Goal: Task Accomplishment & Management: Manage account settings

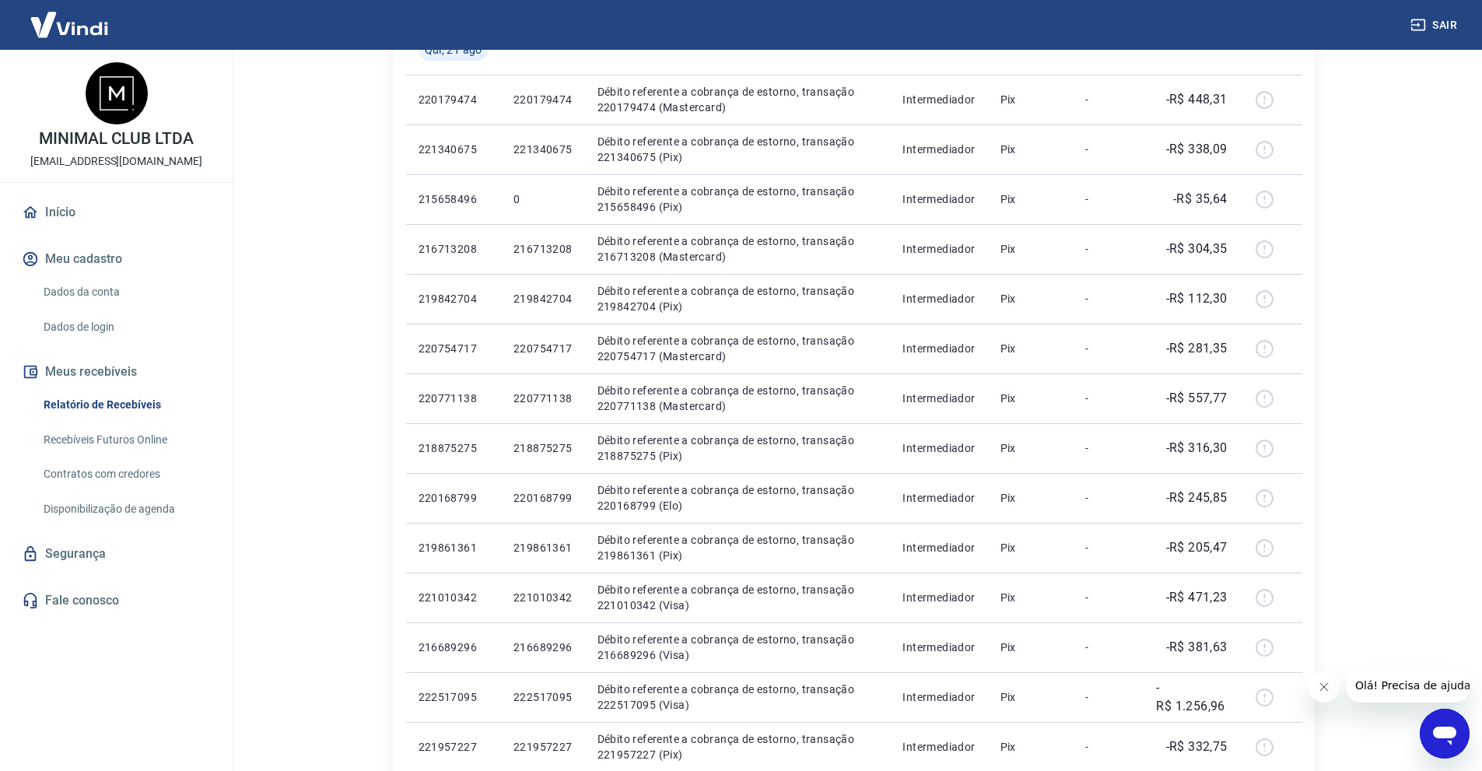
scroll to position [389, 0]
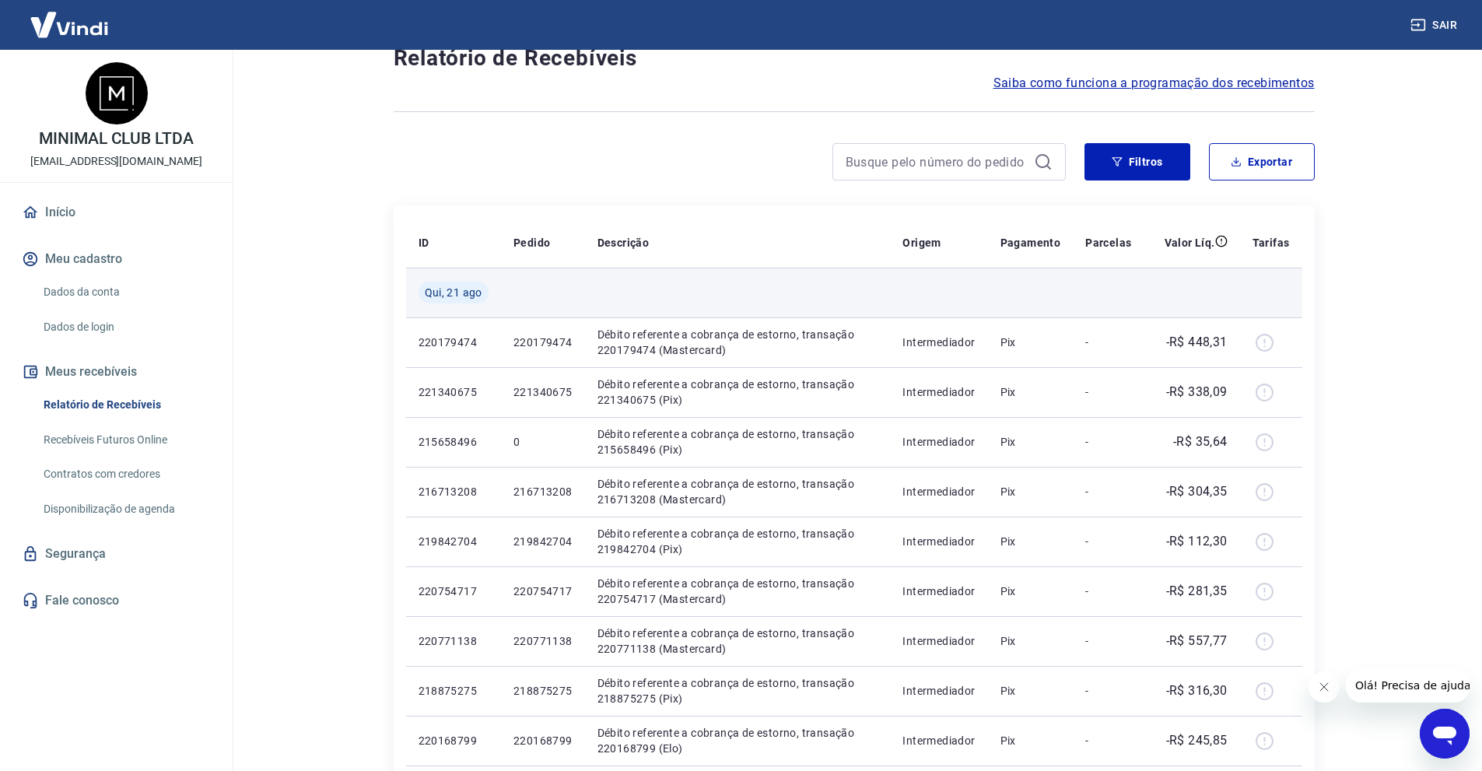
scroll to position [0, 0]
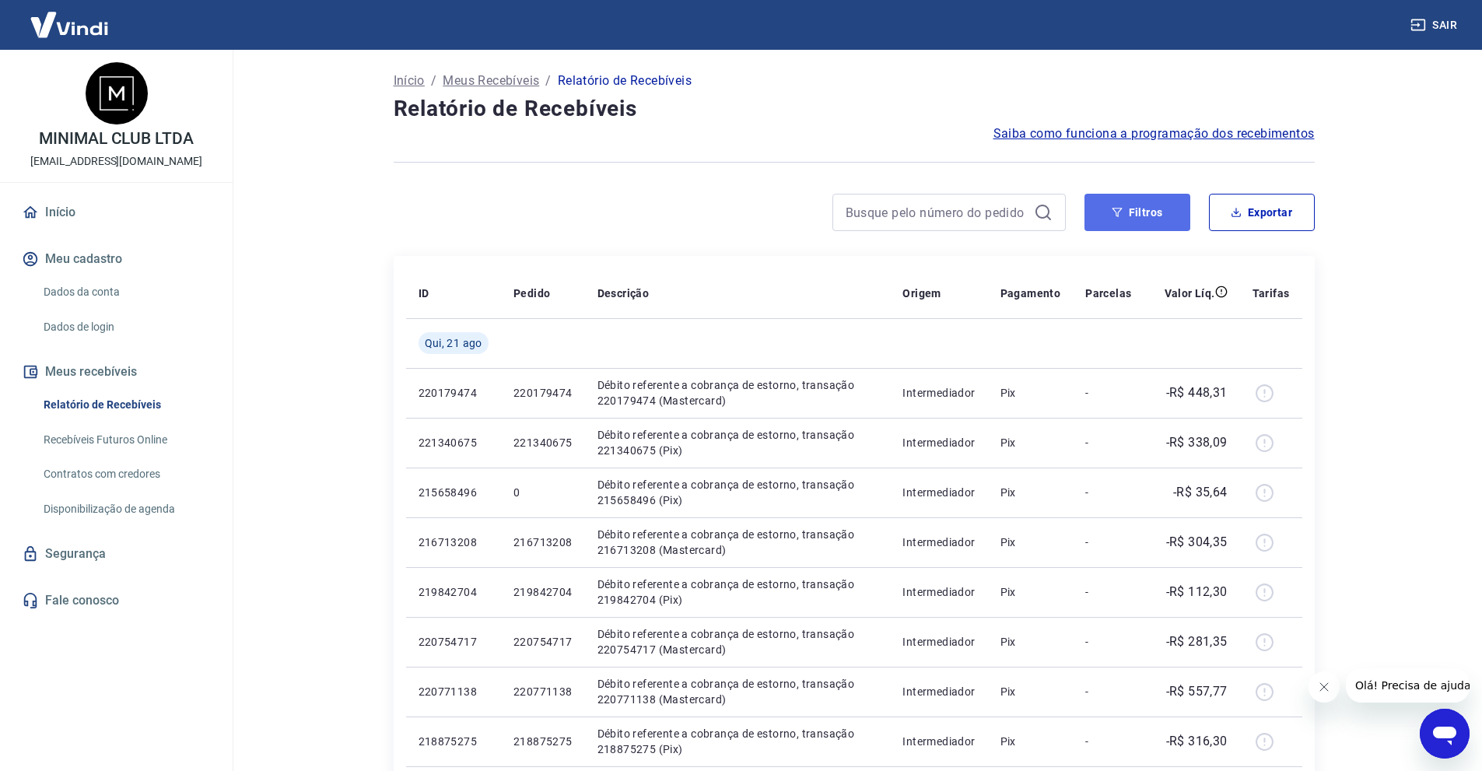
click at [1153, 199] on button "Filtros" at bounding box center [1137, 212] width 106 height 37
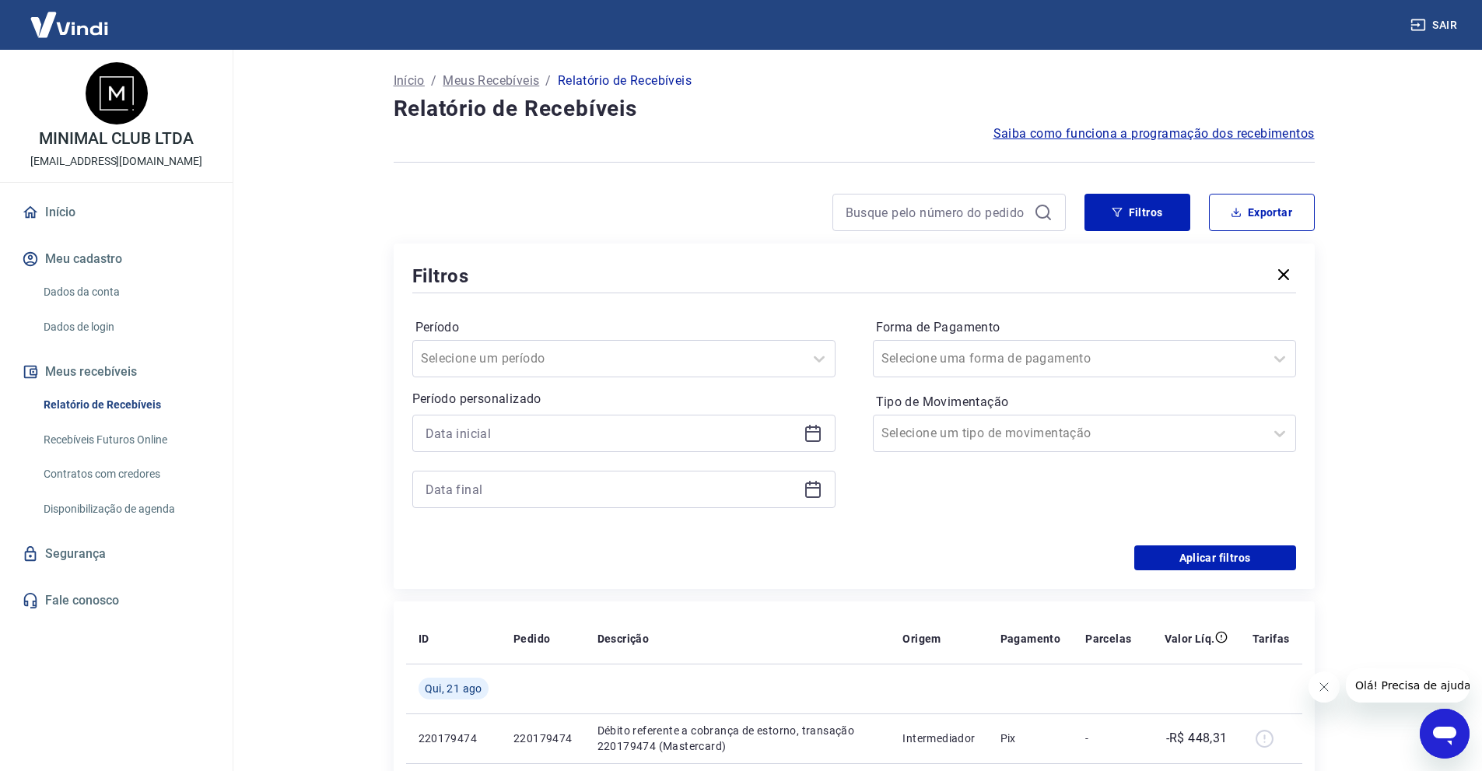
click at [472, 445] on div at bounding box center [623, 433] width 423 height 37
click at [469, 435] on input at bounding box center [611, 433] width 372 height 23
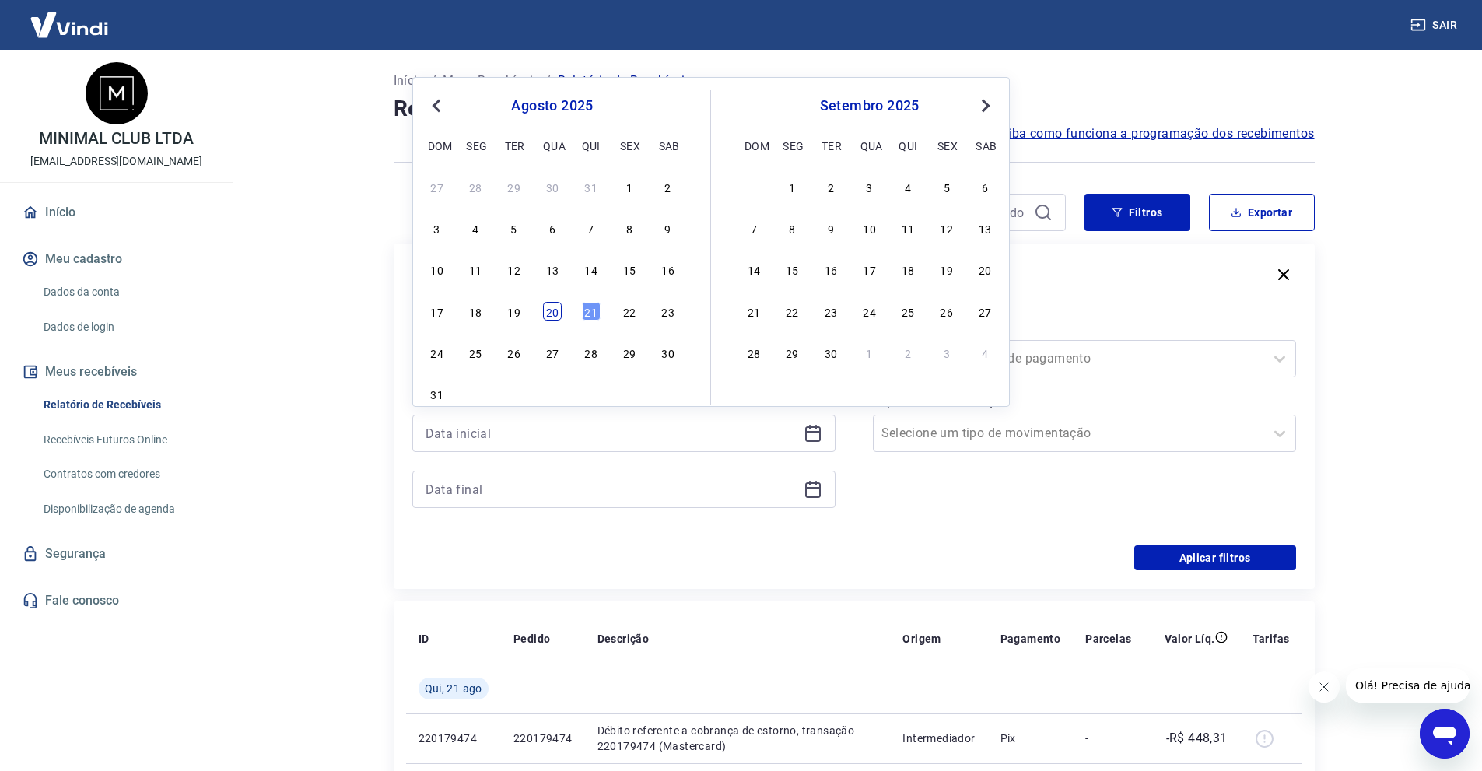
click at [549, 309] on div "20" at bounding box center [552, 311] width 19 height 19
type input "20/08/2025"
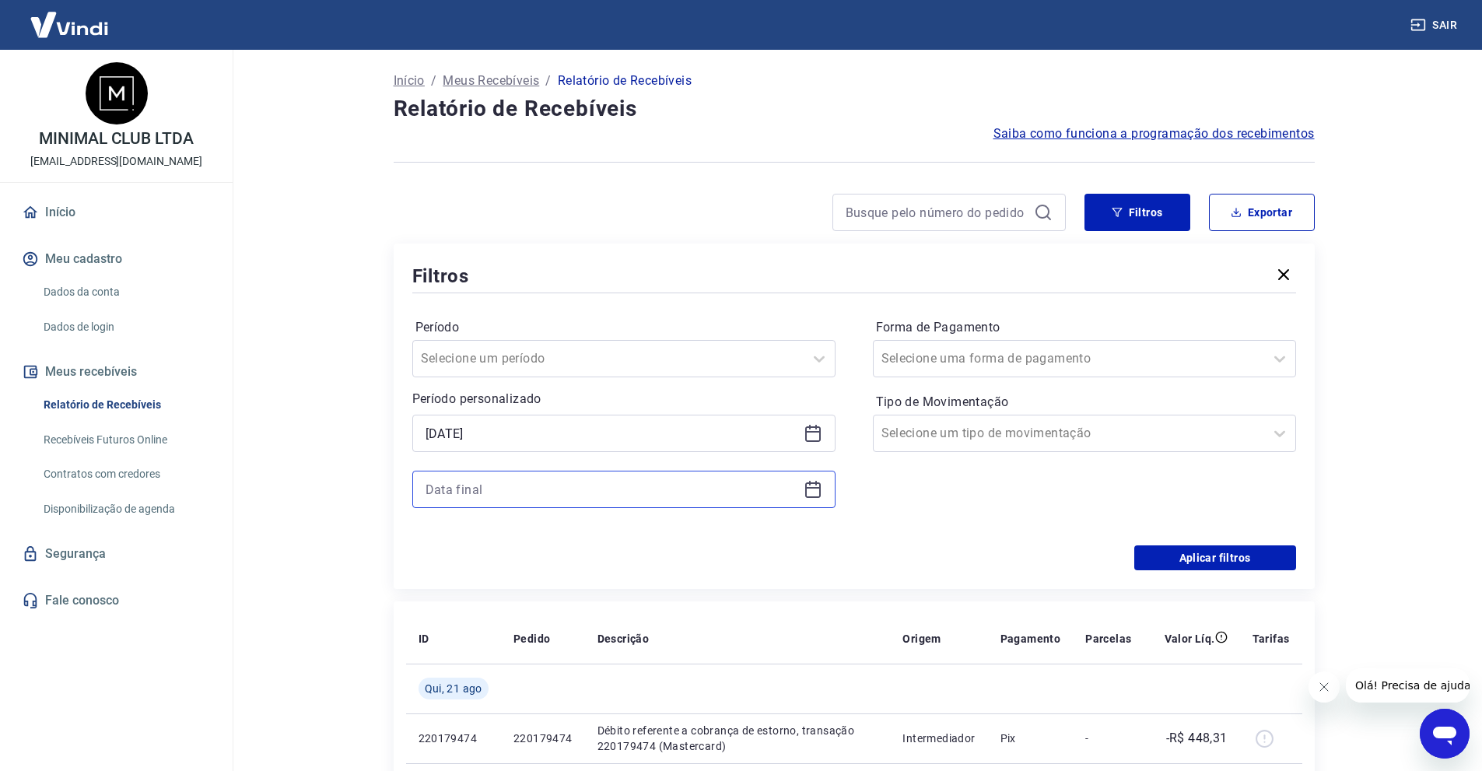
click at [506, 498] on input at bounding box center [611, 489] width 372 height 23
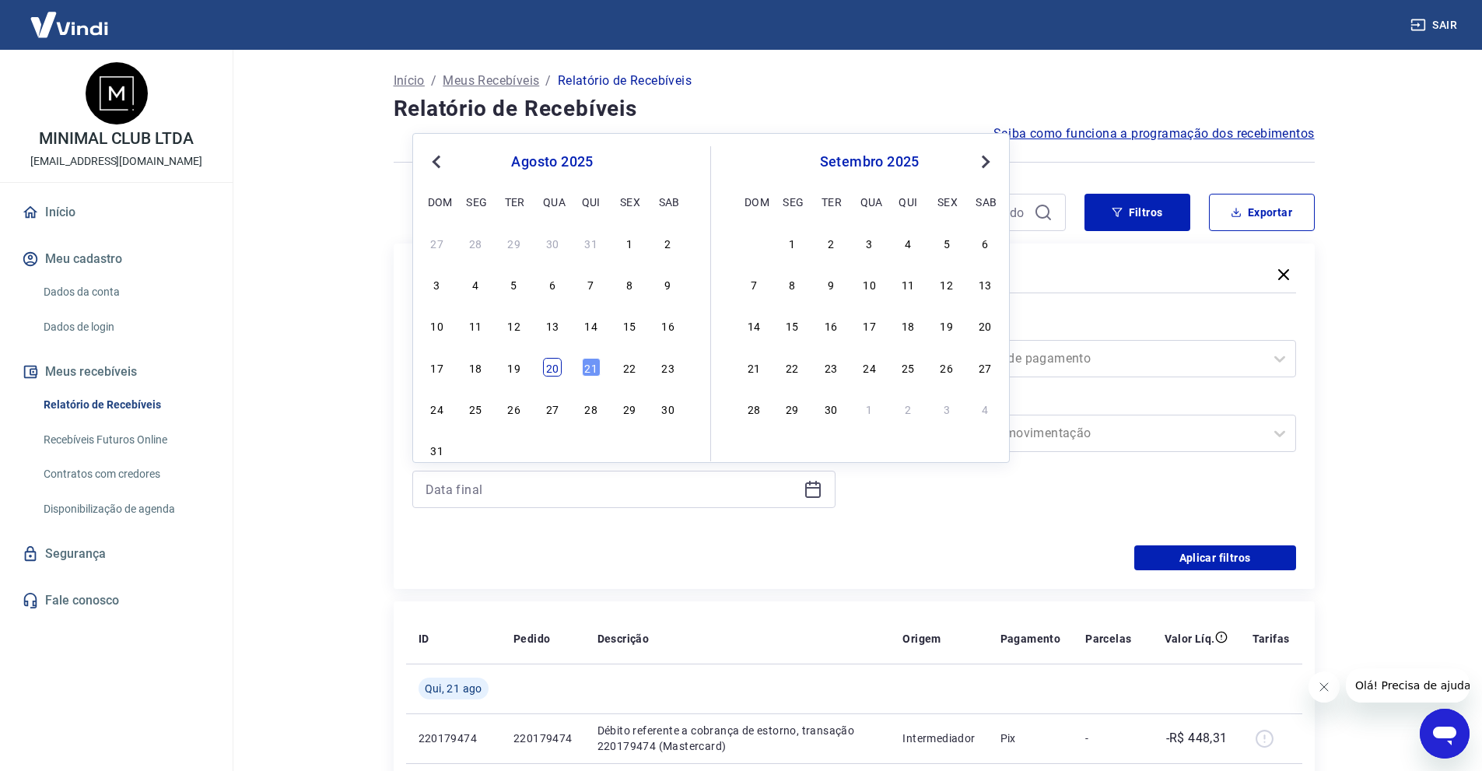
click at [557, 365] on div "20" at bounding box center [552, 367] width 19 height 19
type input "20/08/2025"
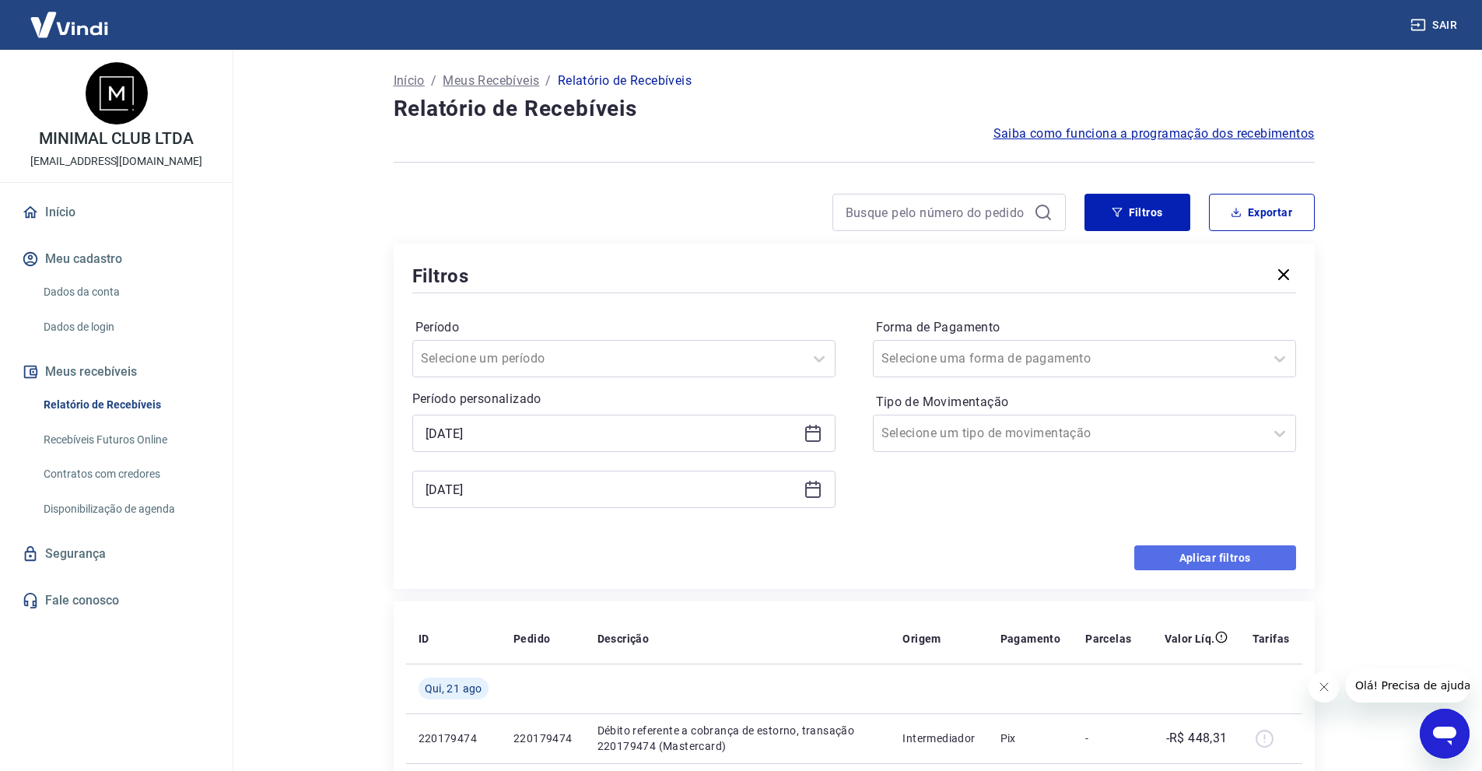
click at [1173, 551] on button "Aplicar filtros" at bounding box center [1215, 557] width 162 height 25
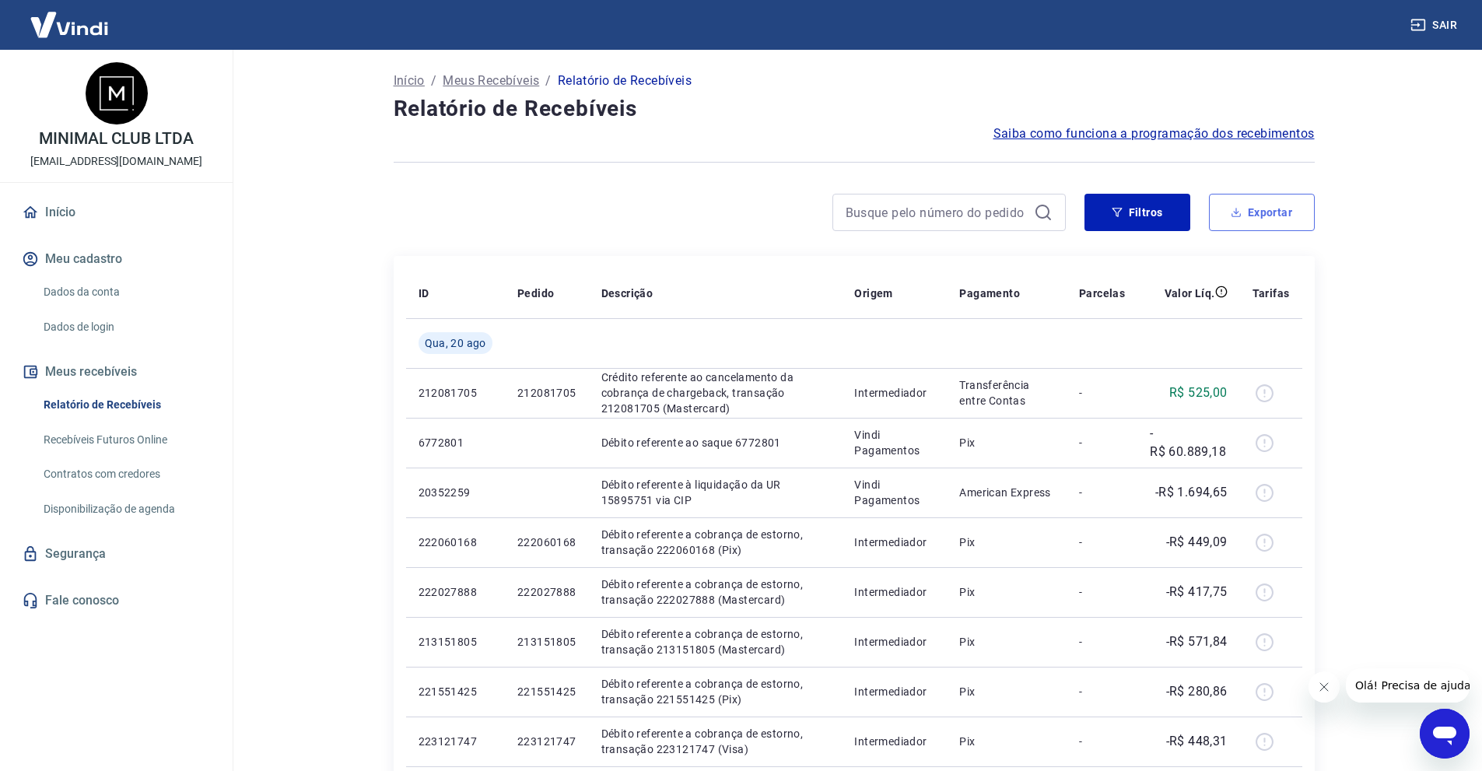
click at [1272, 218] on button "Exportar" at bounding box center [1262, 212] width 106 height 37
type input "20/08/2025"
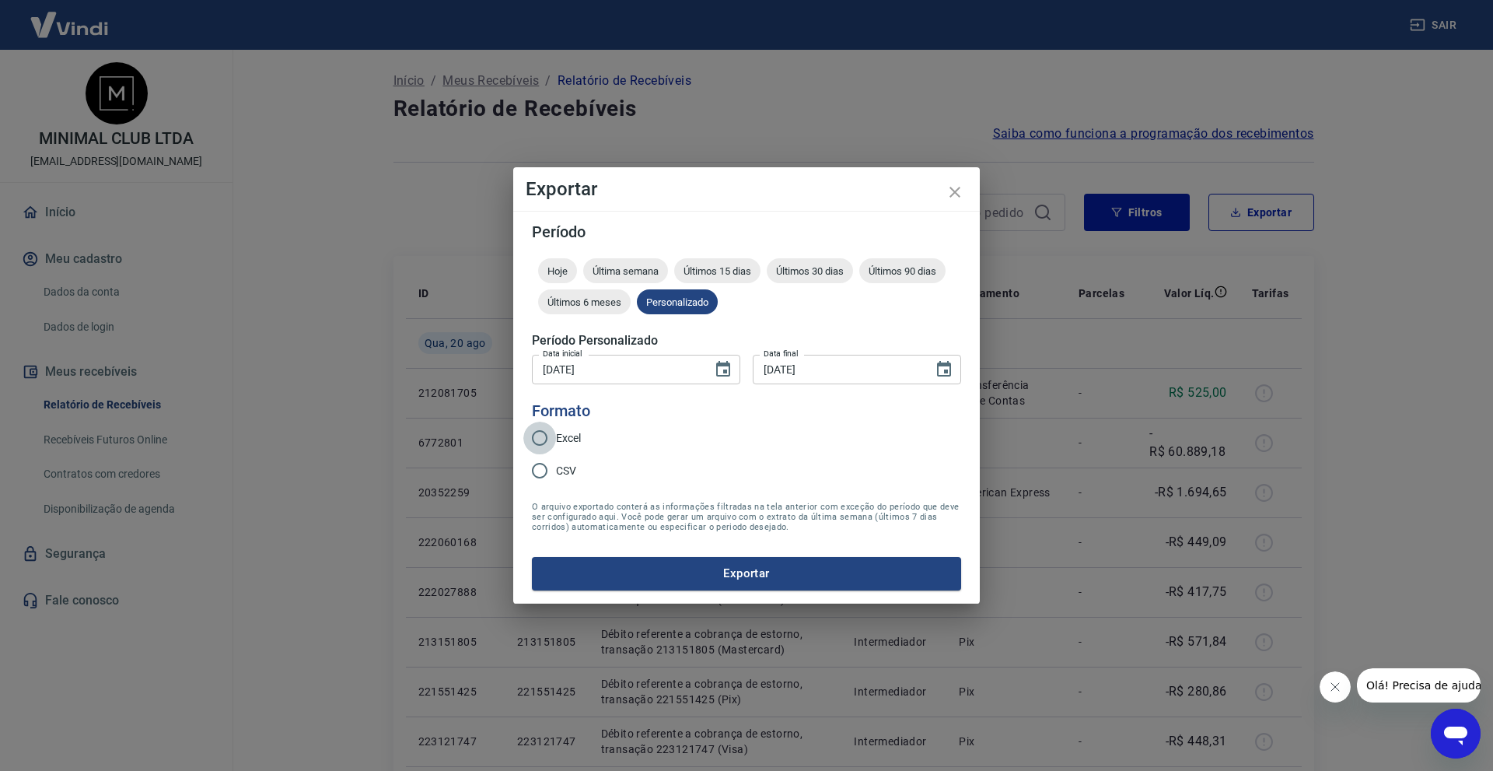
click at [542, 442] on input "Excel" at bounding box center [539, 438] width 33 height 33
radio input "true"
click at [832, 579] on button "Exportar" at bounding box center [746, 573] width 429 height 33
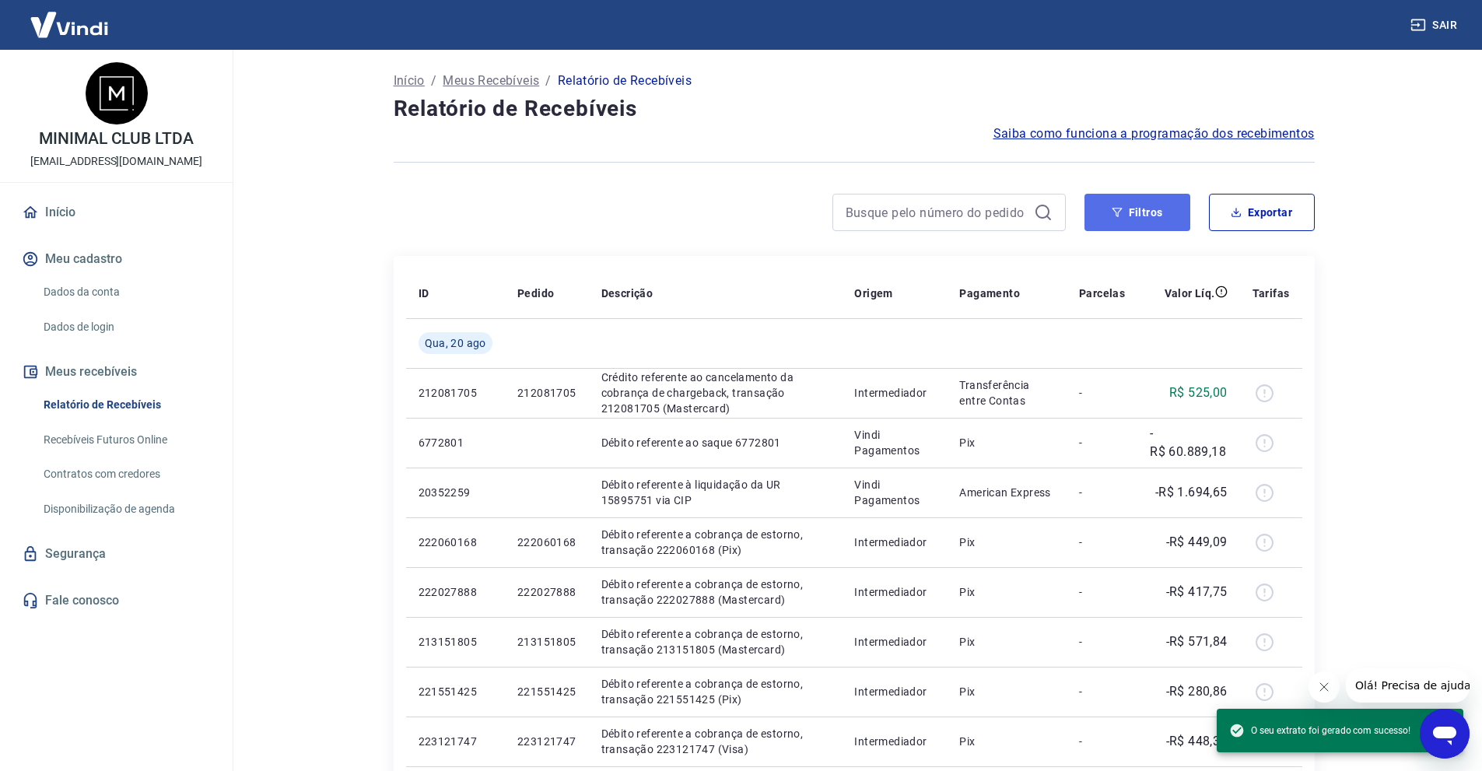
click at [1118, 209] on icon "button" at bounding box center [1116, 212] width 11 height 11
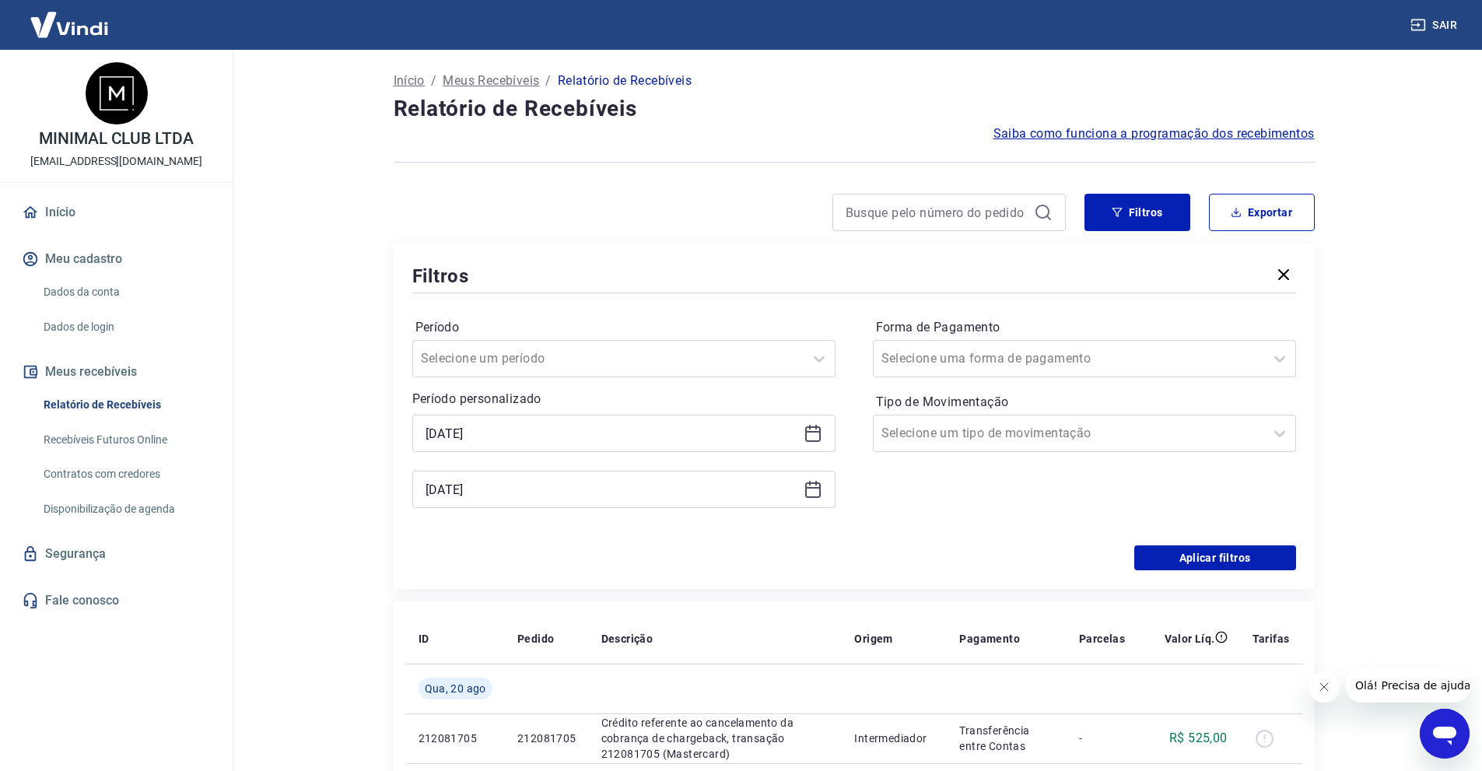
click at [500, 416] on div "20/08/2025" at bounding box center [623, 433] width 423 height 37
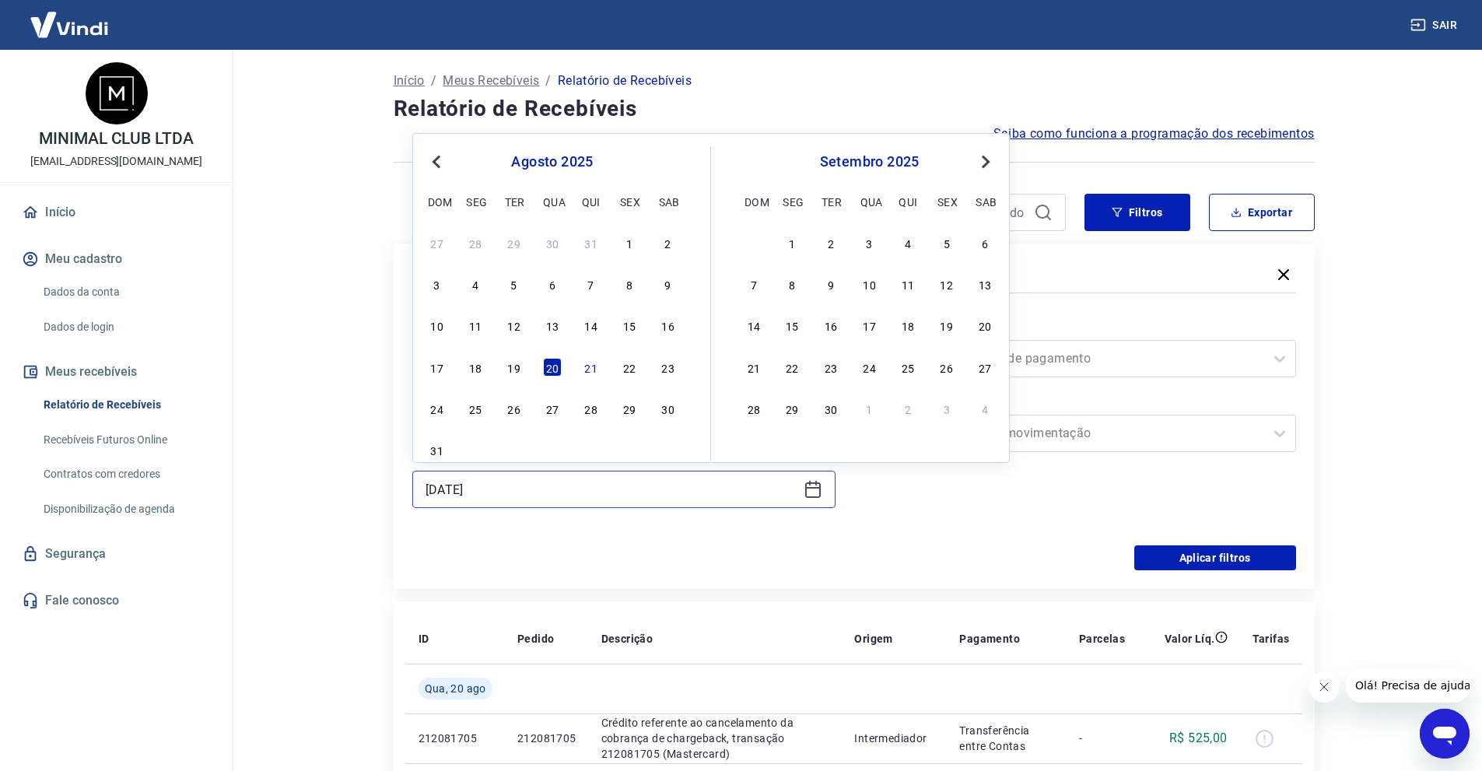
click at [495, 489] on input "20/08/2025" at bounding box center [611, 489] width 372 height 23
click at [595, 363] on div "21" at bounding box center [591, 367] width 19 height 19
type input "21/08/2025"
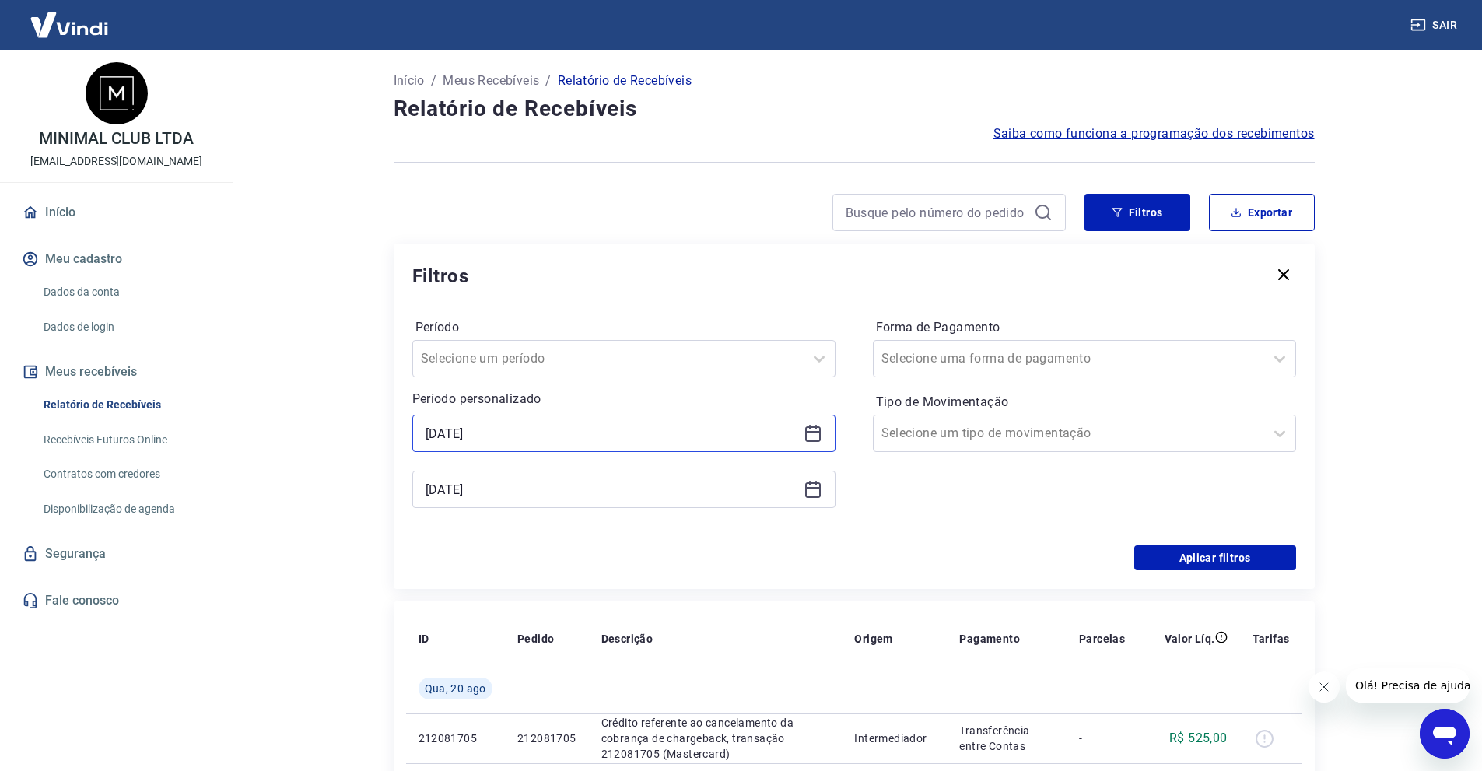
click at [579, 439] on input "20/08/2025" at bounding box center [611, 433] width 372 height 23
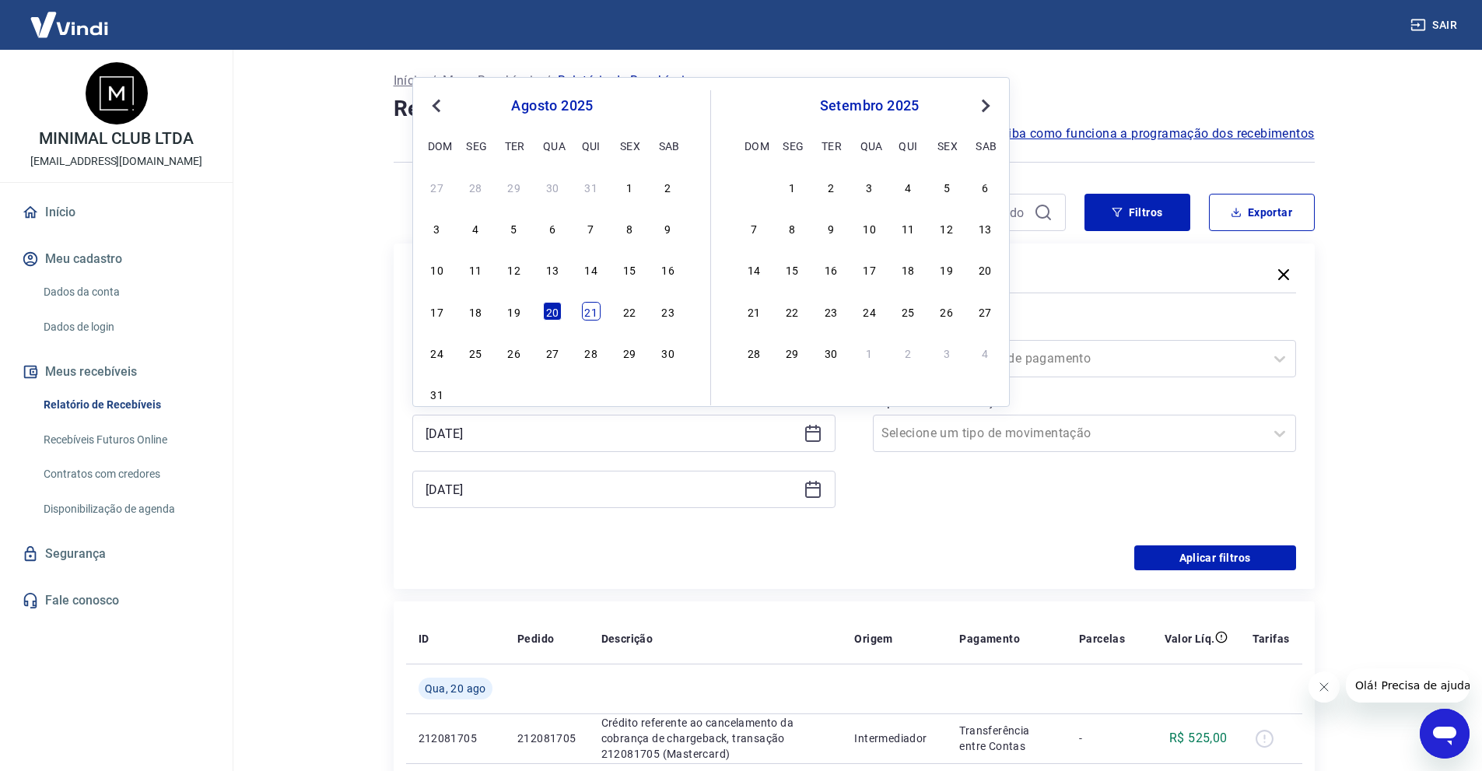
click at [582, 313] on div "21" at bounding box center [591, 311] width 19 height 19
type input "21/08/2025"
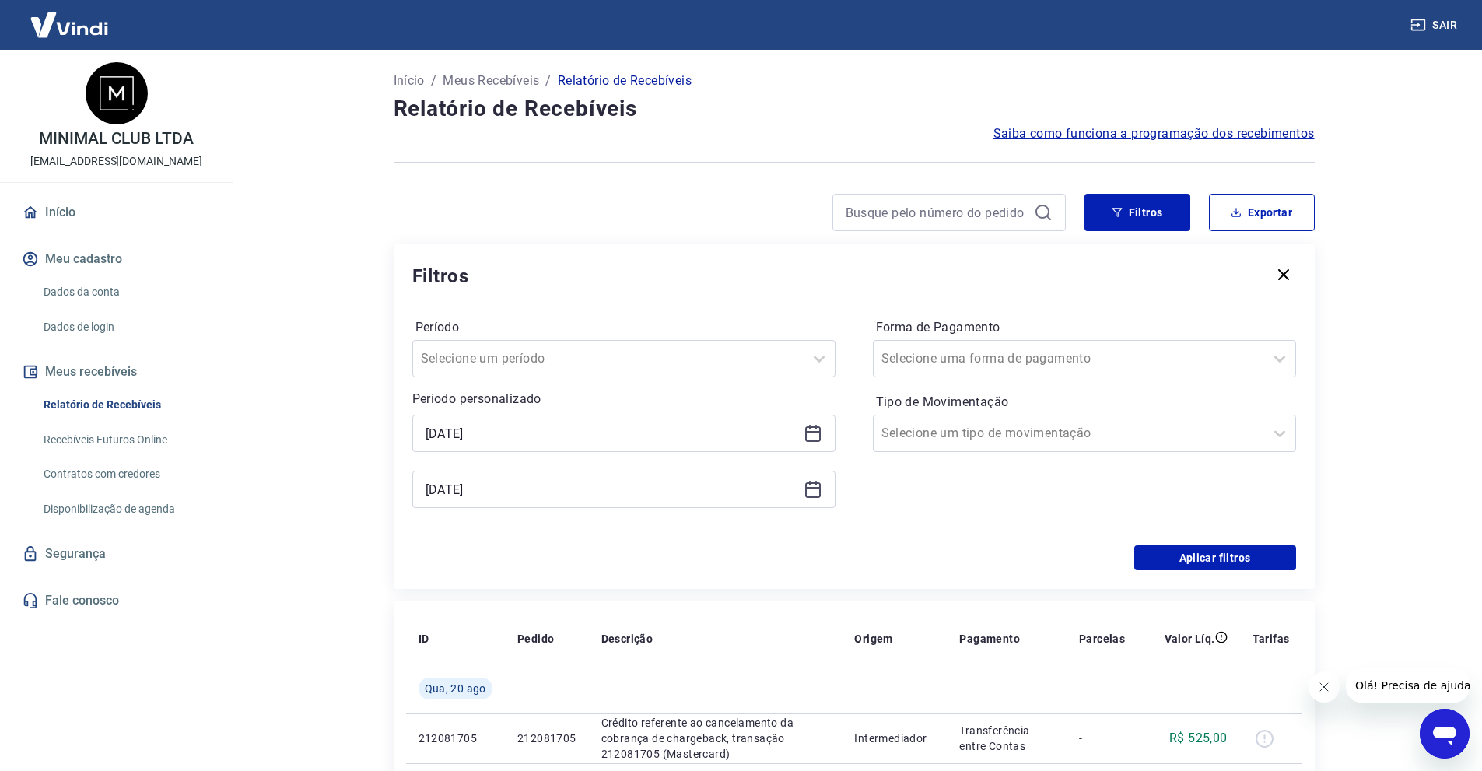
click at [897, 512] on div "Forma de Pagamento Selecione uma forma de pagamento Tipo de Movimentação Seleci…" at bounding box center [1084, 421] width 423 height 212
click at [1244, 552] on button "Aplicar filtros" at bounding box center [1215, 557] width 162 height 25
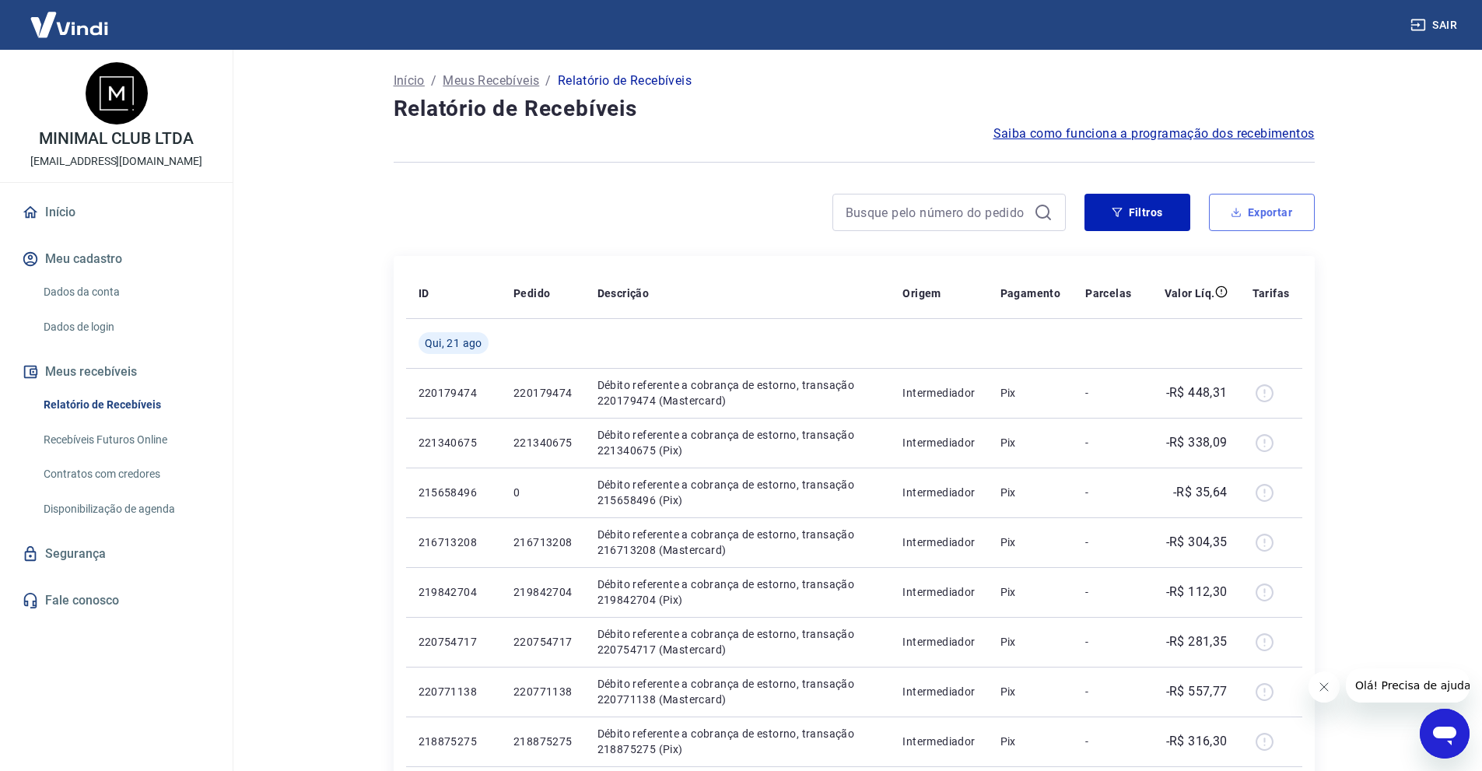
click at [1247, 199] on button "Exportar" at bounding box center [1262, 212] width 106 height 37
type input "21/08/2025"
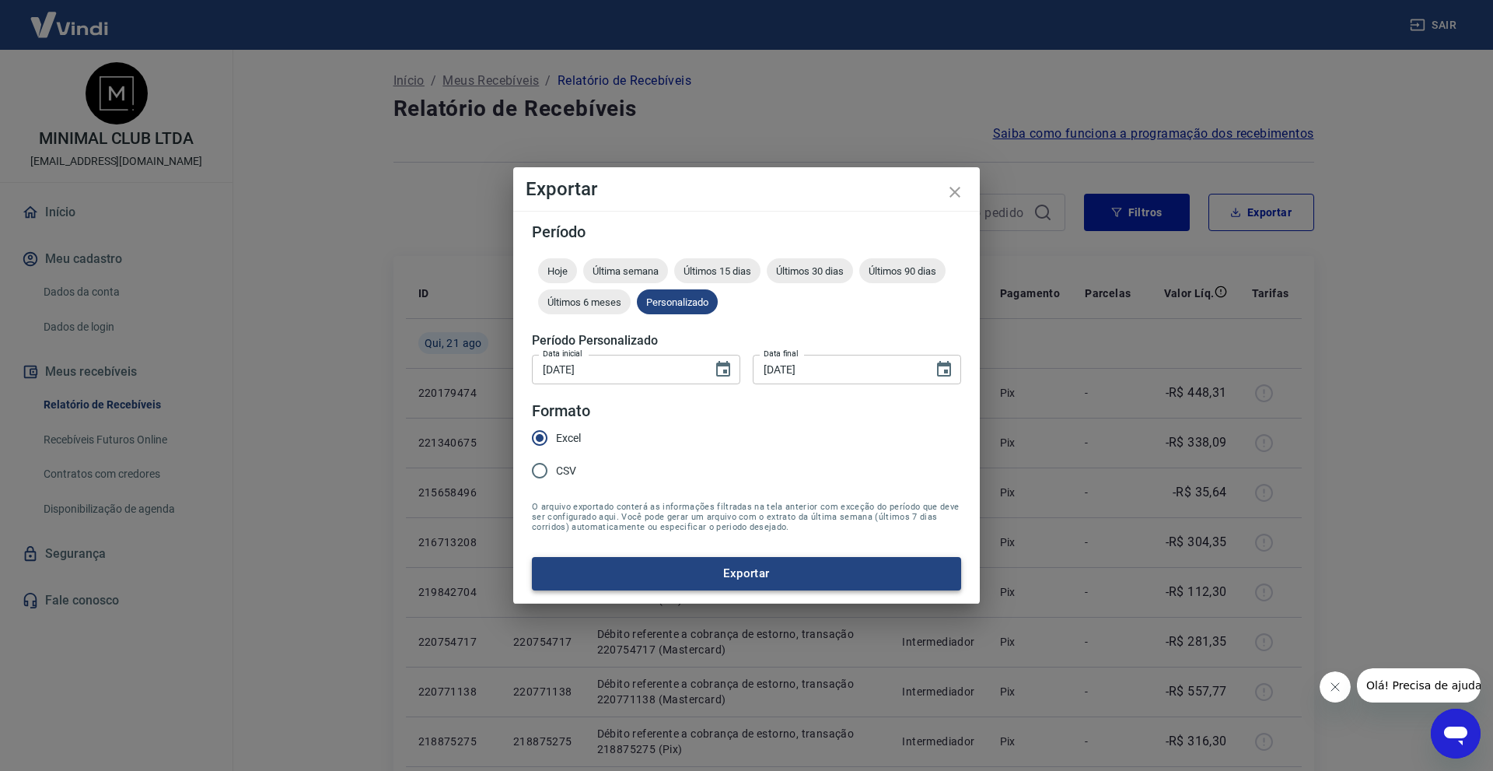
click at [701, 579] on button "Exportar" at bounding box center [746, 573] width 429 height 33
